Goal: Transaction & Acquisition: Purchase product/service

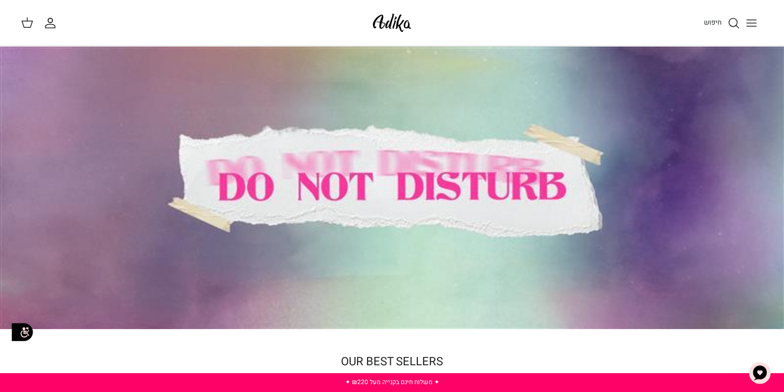
click at [411, 182] on div at bounding box center [392, 188] width 784 height 282
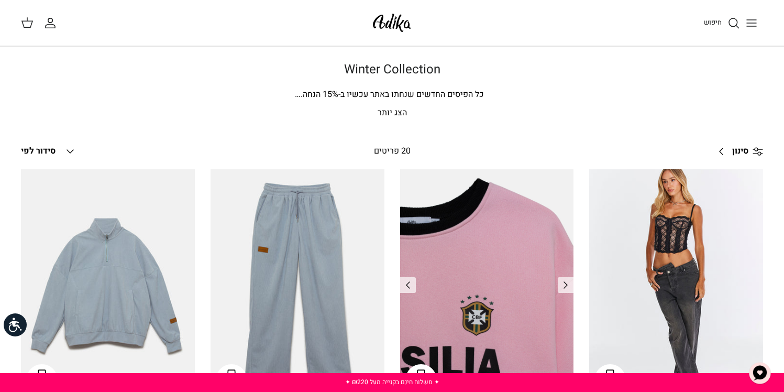
click at [472, 196] on img "סווטשירט Brazilian Kid" at bounding box center [487, 284] width 174 height 231
